Goal: Check status: Check status

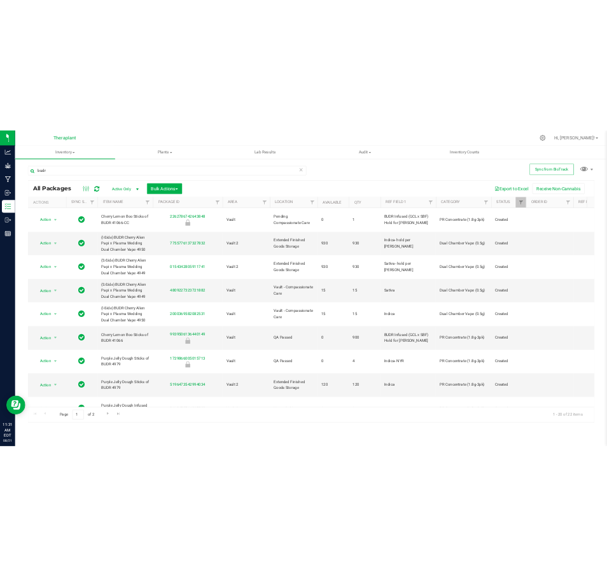
scroll to position [91, 292]
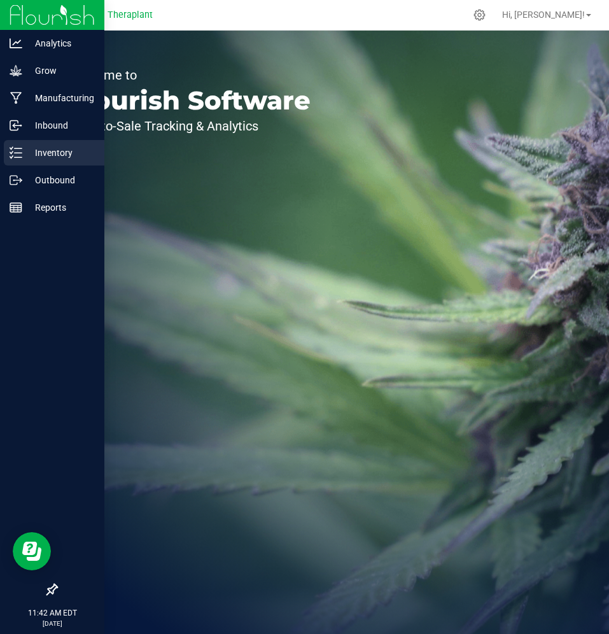
click at [12, 155] on icon at bounding box center [16, 152] width 13 height 13
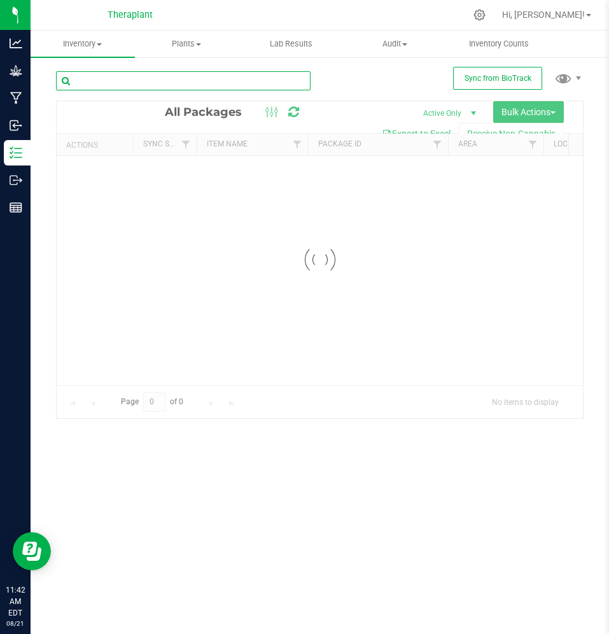
click at [115, 82] on input "text" at bounding box center [183, 80] width 255 height 19
paste input "5740247556158002"
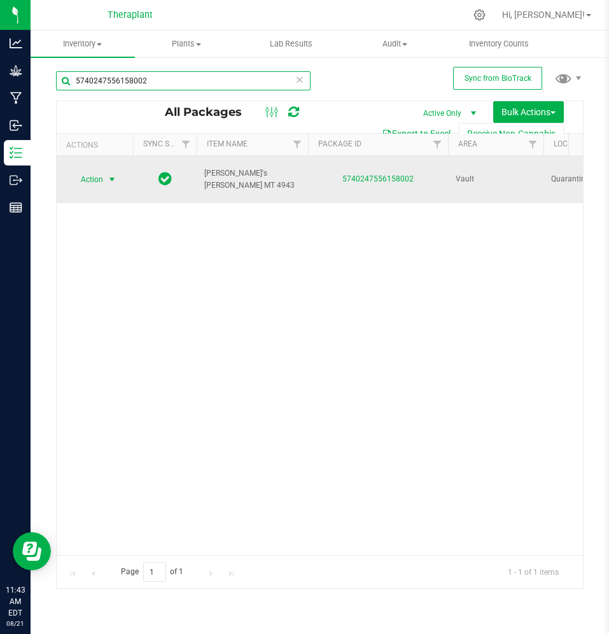
type input "5740247556158002"
click at [105, 180] on span "select" at bounding box center [112, 180] width 16 height 18
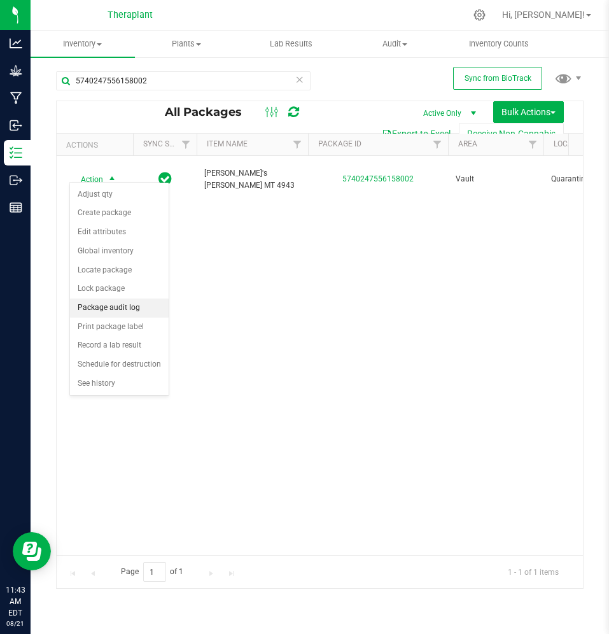
click at [115, 309] on li "Package audit log" at bounding box center [119, 308] width 99 height 19
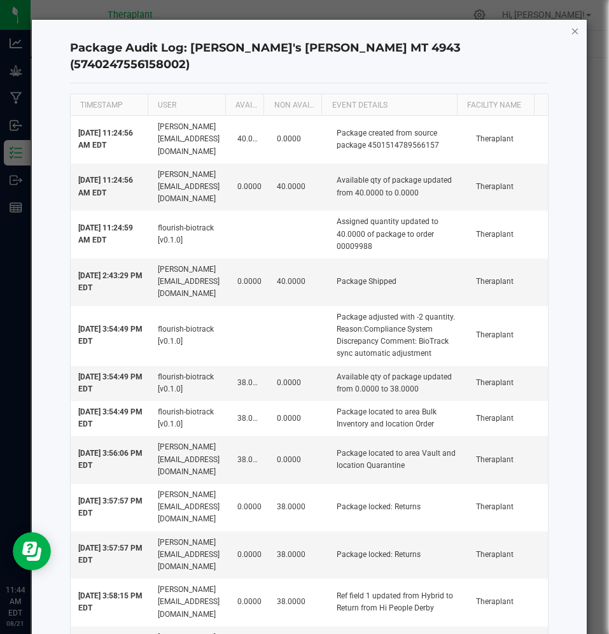
click at [571, 27] on icon "button" at bounding box center [575, 30] width 9 height 15
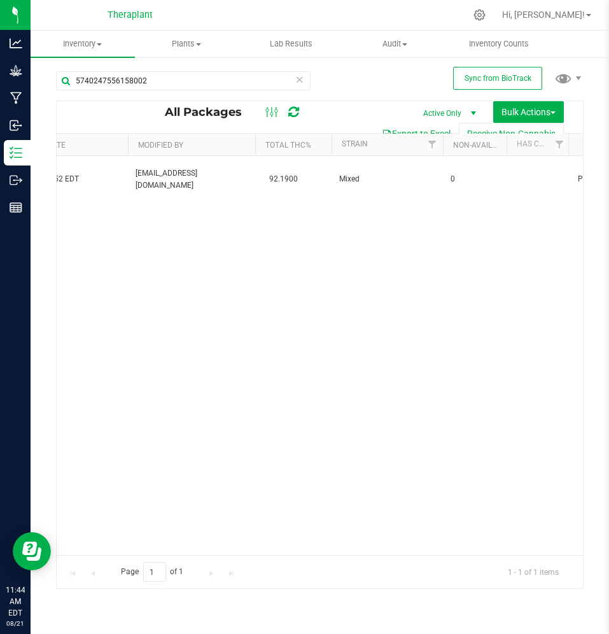
scroll to position [0, 1792]
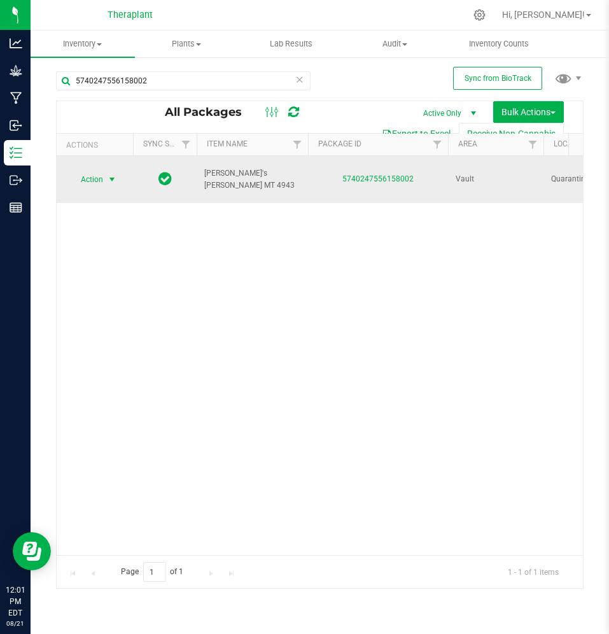
click at [103, 179] on span "Action" at bounding box center [86, 180] width 34 height 18
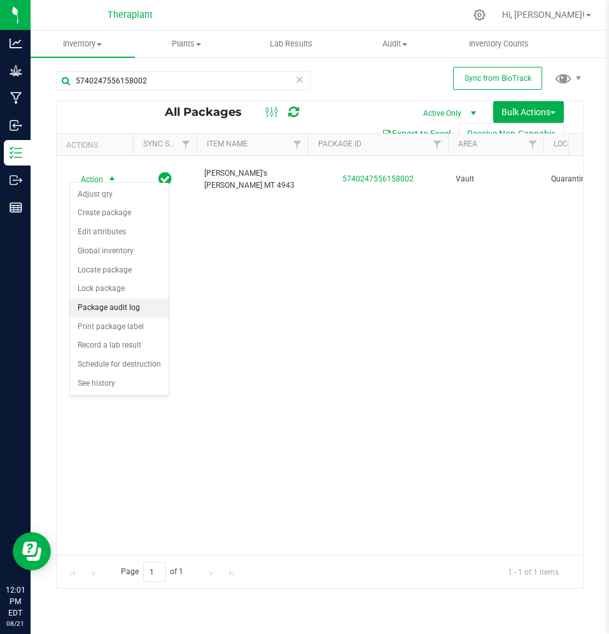
click at [107, 306] on li "Package audit log" at bounding box center [119, 308] width 99 height 19
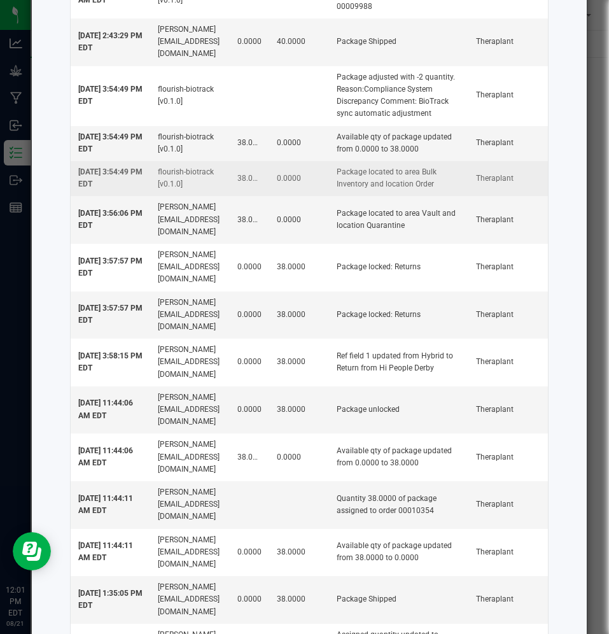
scroll to position [253, 0]
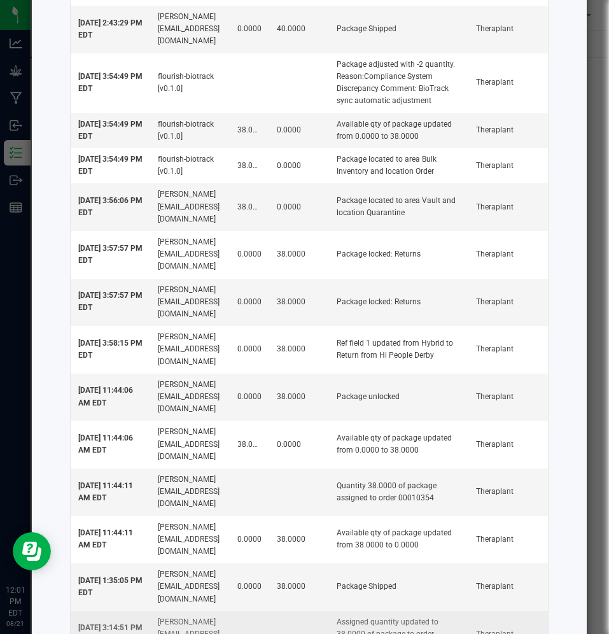
drag, startPoint x: 320, startPoint y: 556, endPoint x: 363, endPoint y: 559, distance: 43.4
click at [363, 611] on td "Assigned quantity updated to 38.0000 of package to order 00010354" at bounding box center [398, 635] width 139 height 48
copy td "00010354"
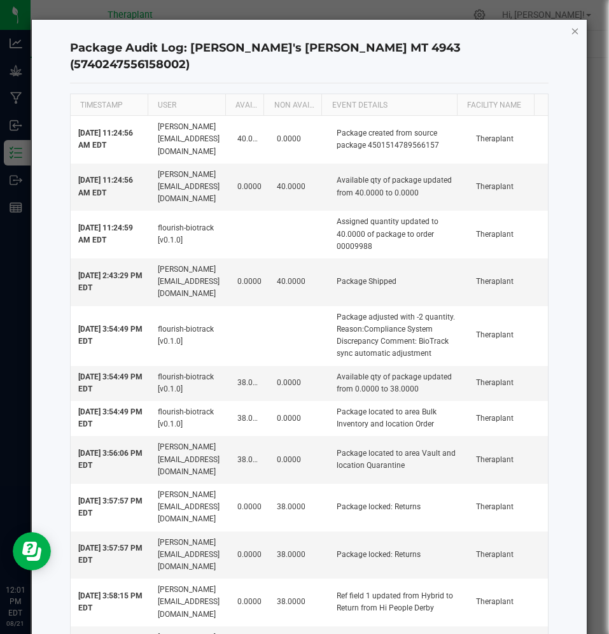
click at [571, 27] on icon "button" at bounding box center [575, 30] width 9 height 15
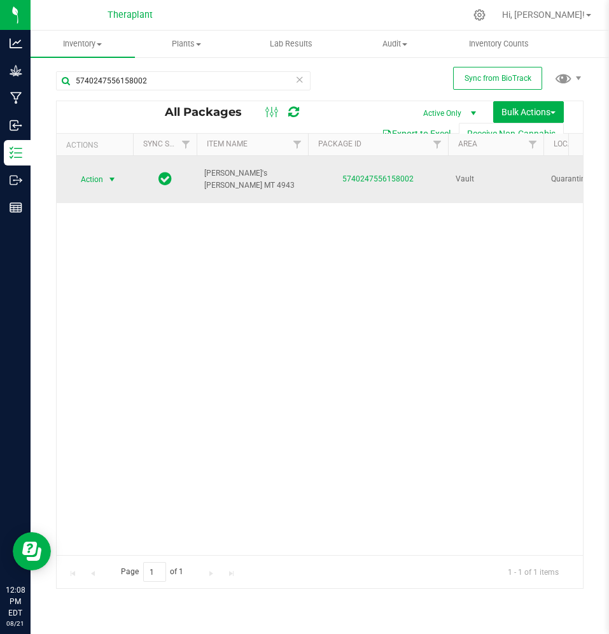
click at [82, 181] on span "Action" at bounding box center [86, 180] width 34 height 18
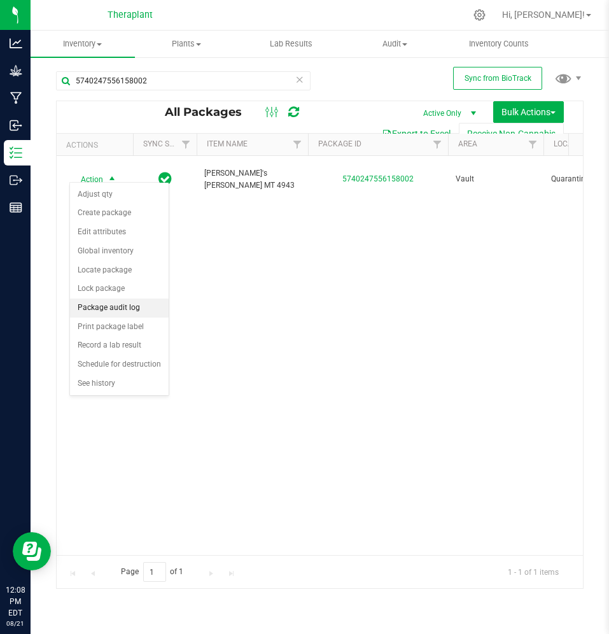
click at [110, 302] on li "Package audit log" at bounding box center [119, 308] width 99 height 19
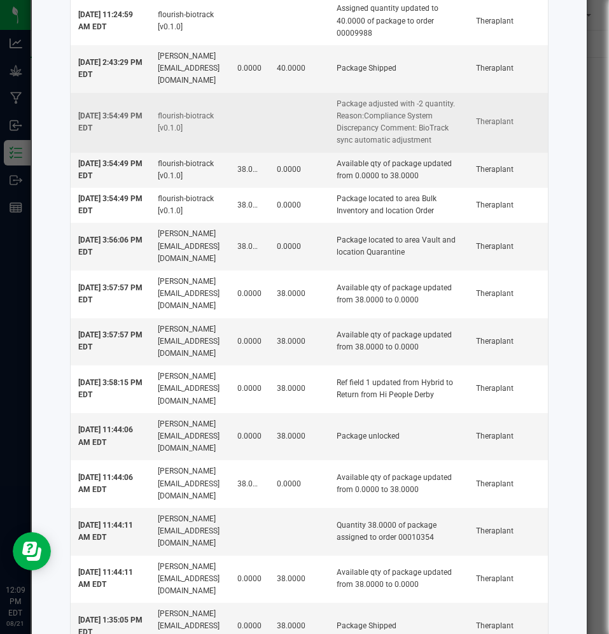
scroll to position [253, 0]
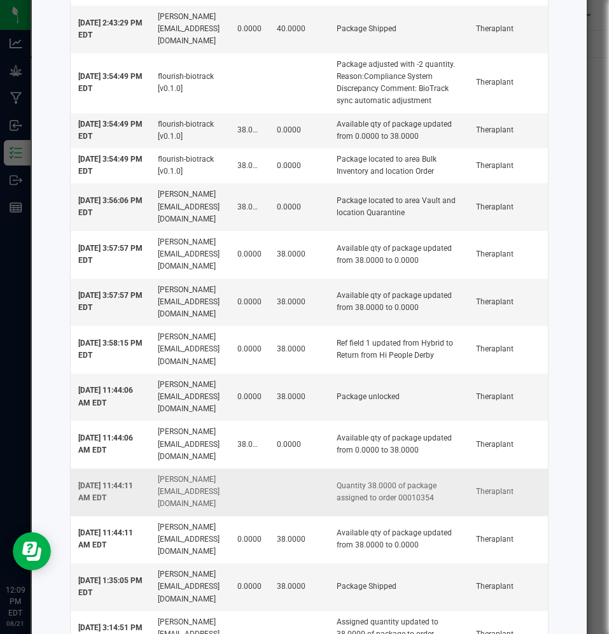
drag, startPoint x: 381, startPoint y: 420, endPoint x: 427, endPoint y: 430, distance: 47.0
click at [427, 469] on td "Quantity 38.0000 of package assigned to order 00010354" at bounding box center [398, 493] width 139 height 48
copy td "00010354"
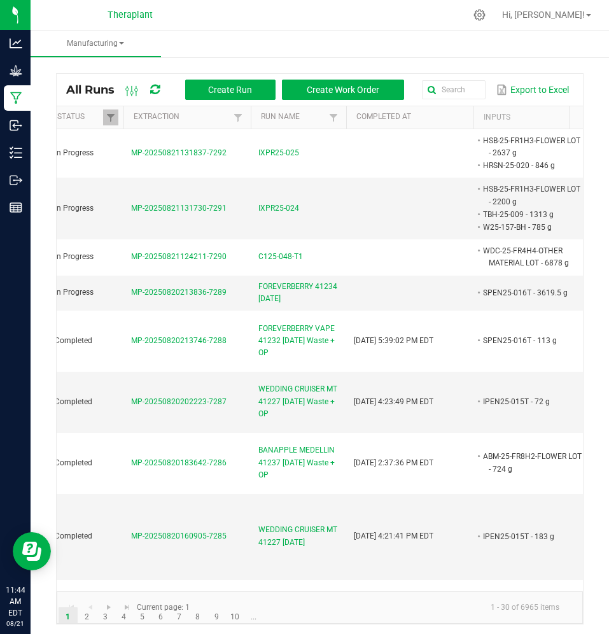
scroll to position [0, 218]
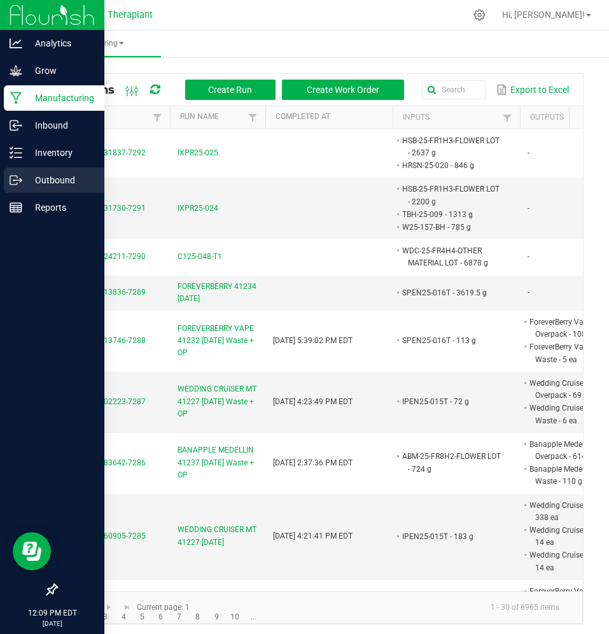
click at [29, 183] on p "Outbound" at bounding box center [60, 180] width 76 height 15
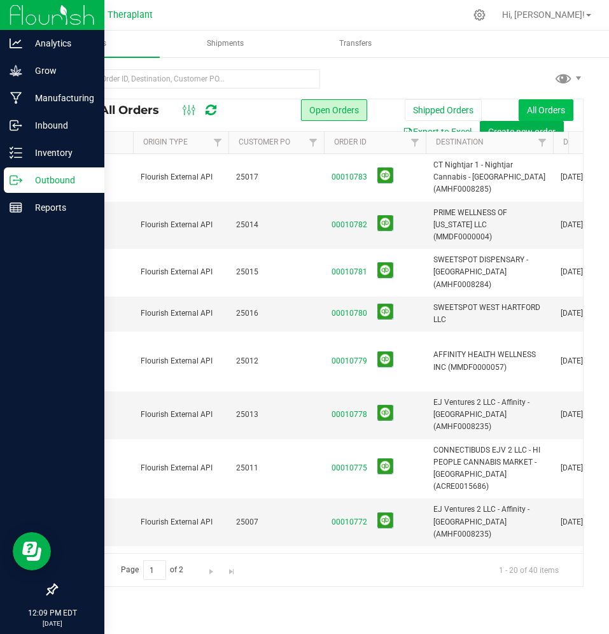
click at [537, 112] on button "All Orders" at bounding box center [546, 110] width 55 height 22
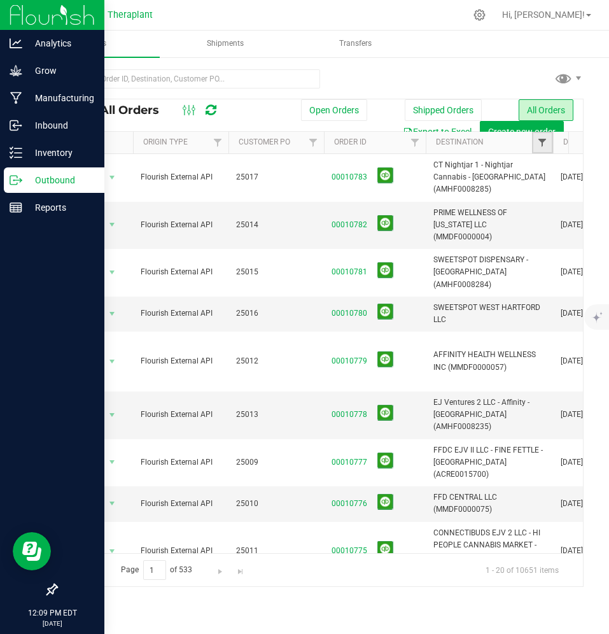
click at [541, 141] on span "Filter" at bounding box center [542, 143] width 10 height 10
click at [543, 144] on span "Filter" at bounding box center [542, 143] width 10 height 10
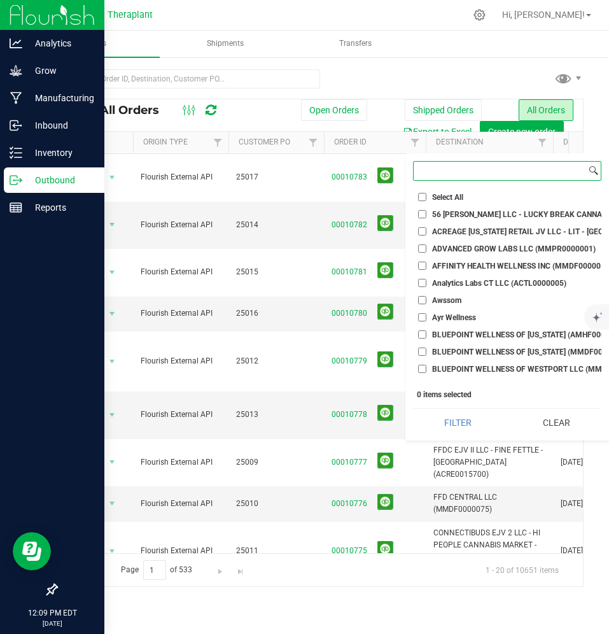
click at [533, 171] on input at bounding box center [500, 171] width 173 height 18
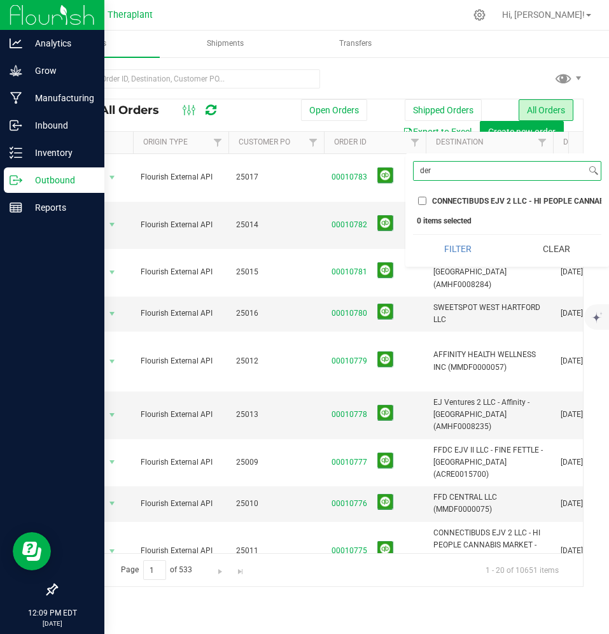
type input "der"
click at [541, 204] on span "CONNECTIBUDS EJV 2 LLC - HI PEOPLE CANNABIS MARKET - Derby (ACRE0015686)" at bounding box center [607, 201] width 351 height 8
click at [427, 204] on input "CONNECTIBUDS EJV 2 LLC - HI PEOPLE CANNABIS MARKET - Derby (ACRE0015686)" at bounding box center [422, 201] width 8 height 8
checkbox input "true"
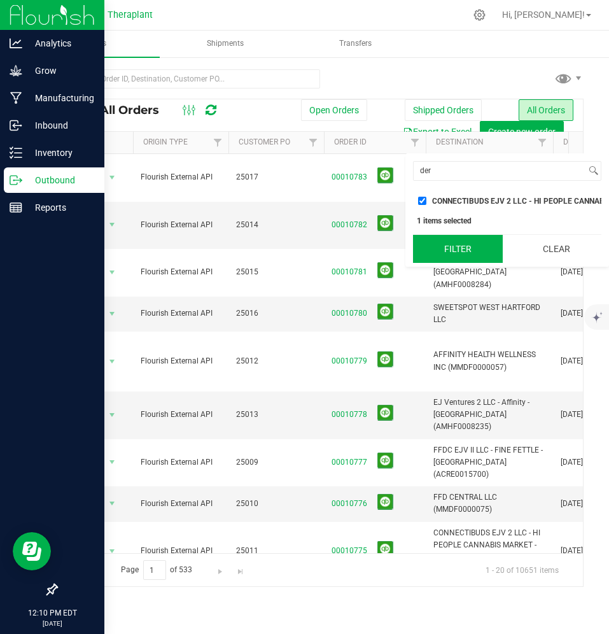
click at [494, 254] on button "Filter" at bounding box center [458, 249] width 90 height 28
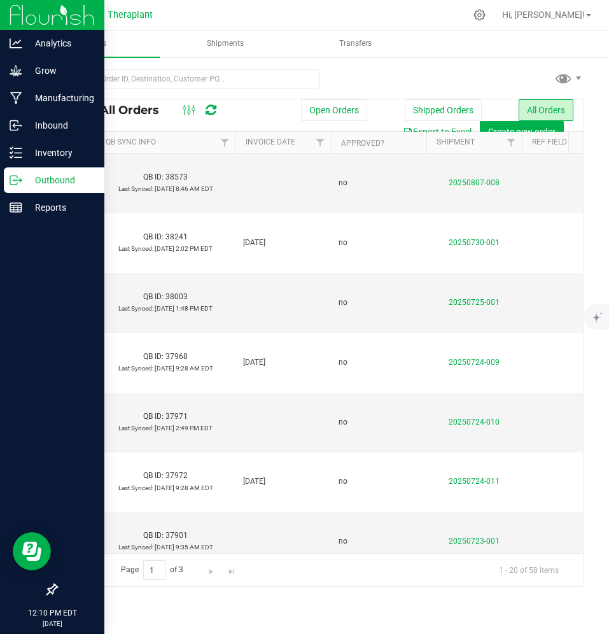
scroll to position [180, 903]
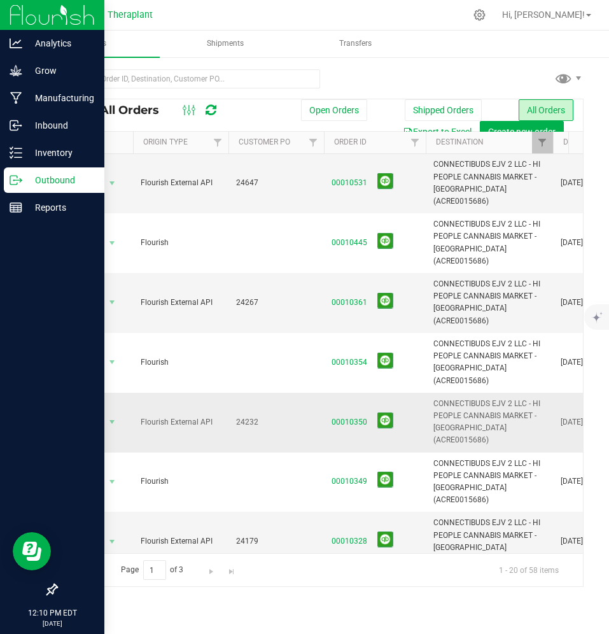
click at [434, 398] on span "CONNECTIBUDS EJV 2 LLC - HI PEOPLE CANNABIS MARKET - [GEOGRAPHIC_DATA] (ACRE001…" at bounding box center [490, 422] width 112 height 49
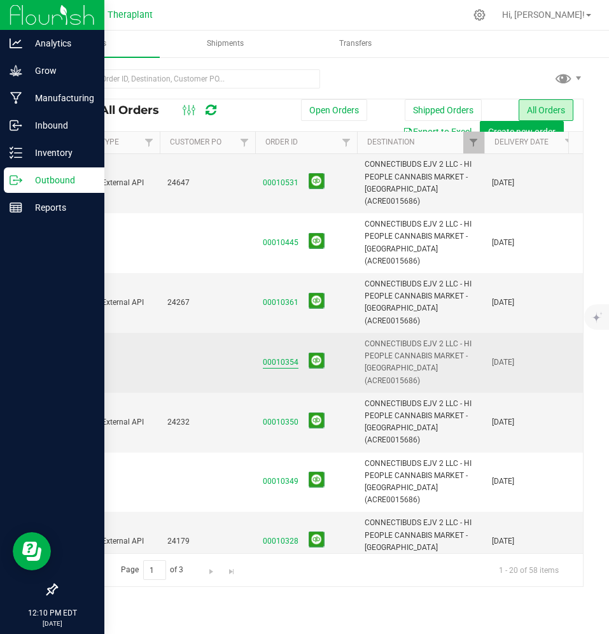
click at [281, 357] on link "00010354" at bounding box center [281, 363] width 36 height 12
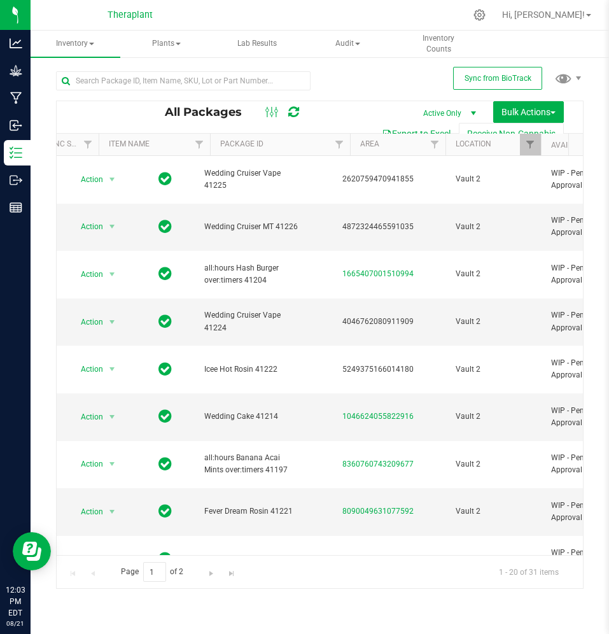
scroll to position [0, 98]
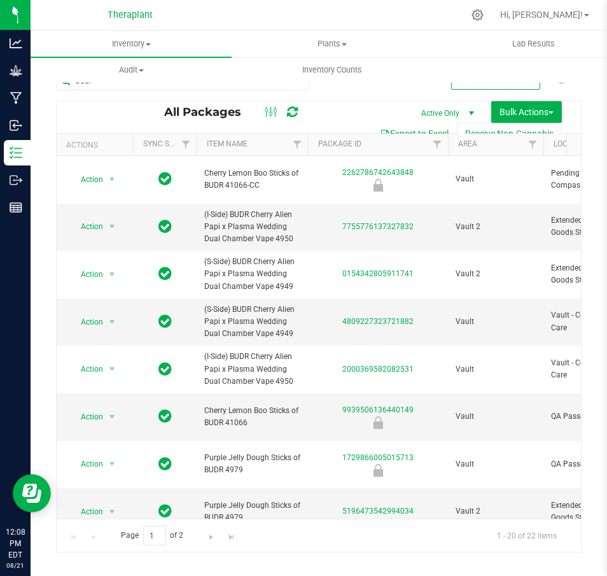
scroll to position [91, 292]
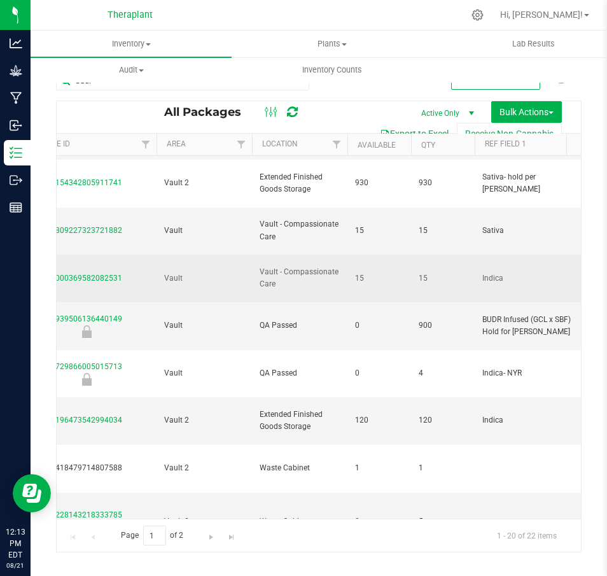
click at [454, 255] on td "15" at bounding box center [443, 279] width 64 height 48
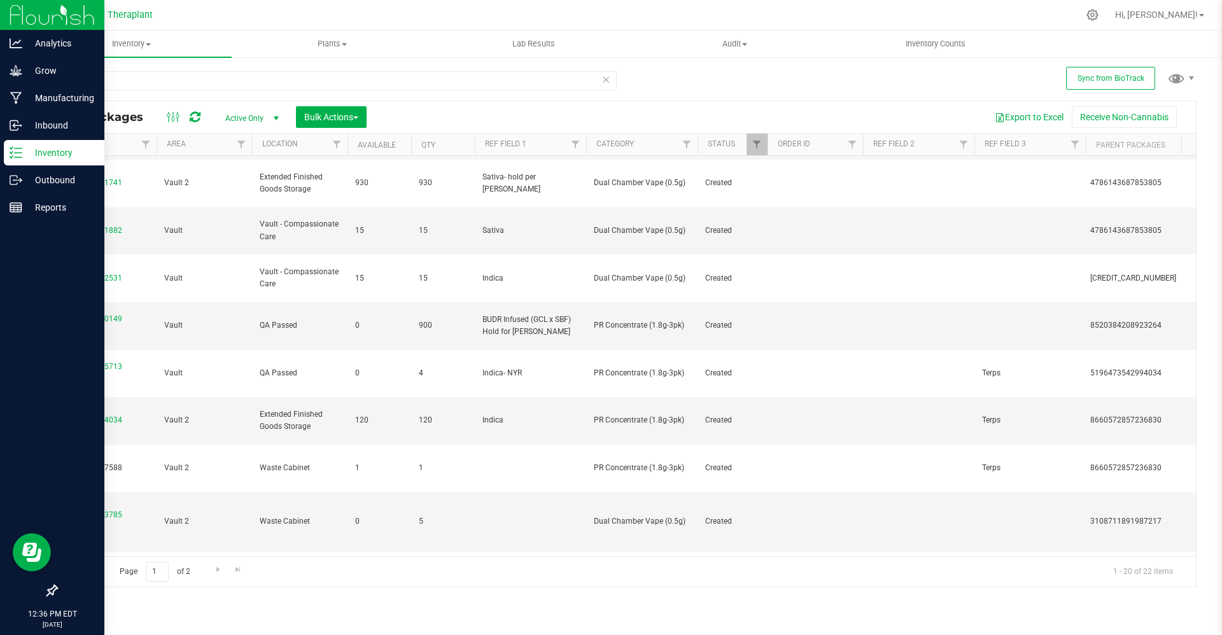
click at [41, 10] on img at bounding box center [52, 15] width 85 height 30
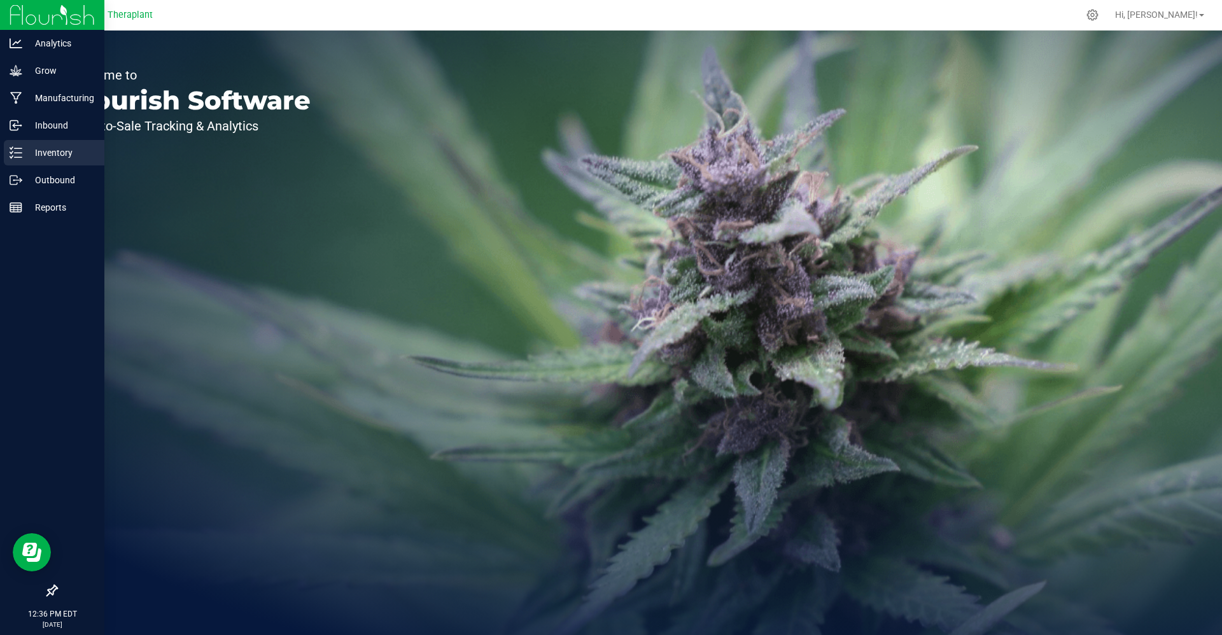
click at [41, 148] on p "Inventory" at bounding box center [60, 152] width 76 height 15
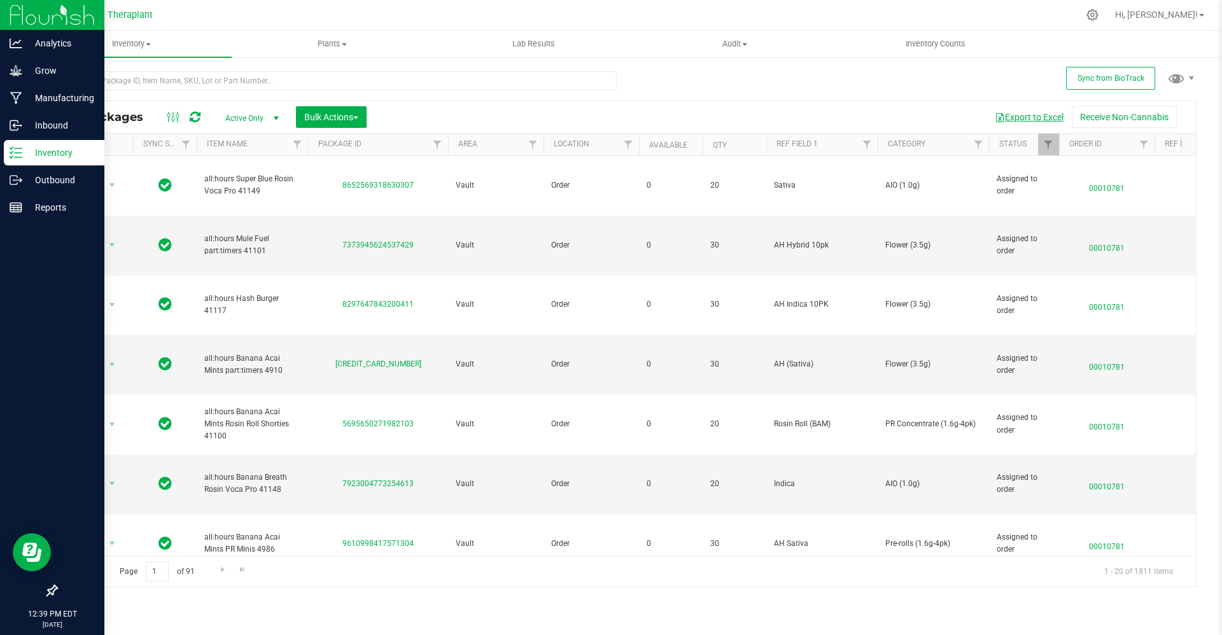
click at [607, 112] on button "Export to Excel" at bounding box center [1029, 117] width 85 height 22
click at [570, 0] on nav "Theraplant Hi, Nolan!" at bounding box center [627, 15] width 1192 height 31
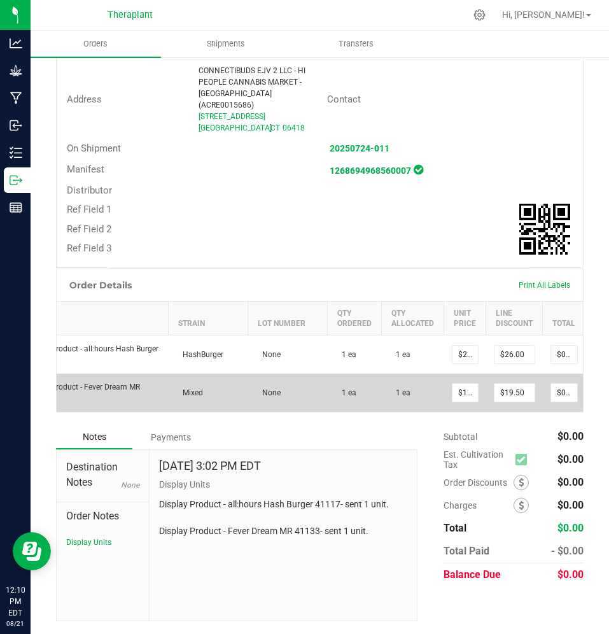
scroll to position [0, 110]
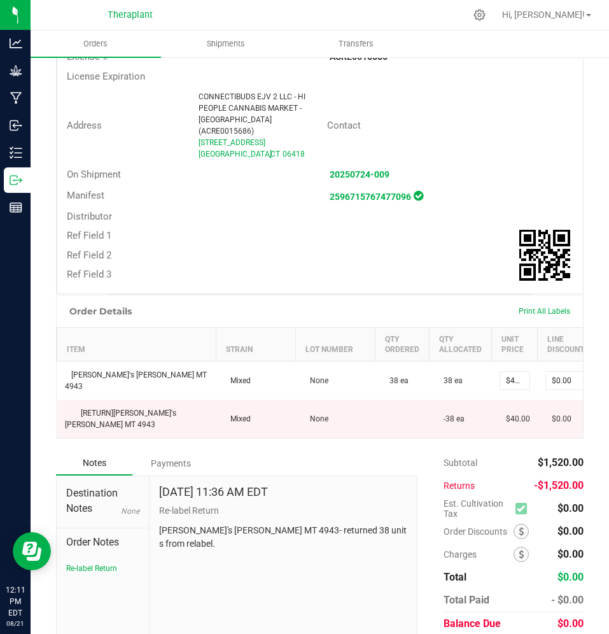
scroll to position [334, 0]
